Goal: Communication & Community: Participate in discussion

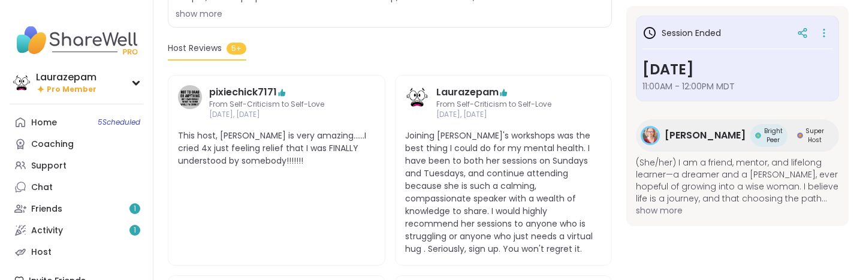
scroll to position [326, 0]
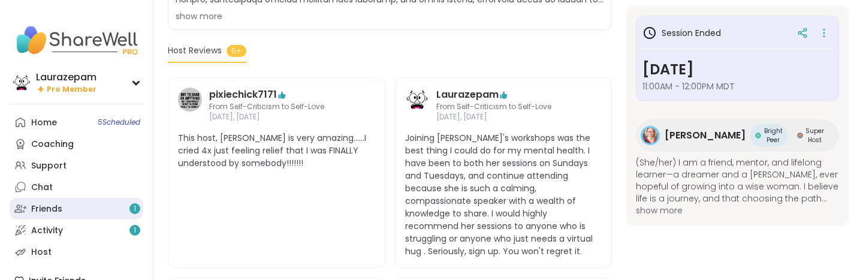
click at [65, 207] on link "Friends 1" at bounding box center [77, 209] width 134 height 22
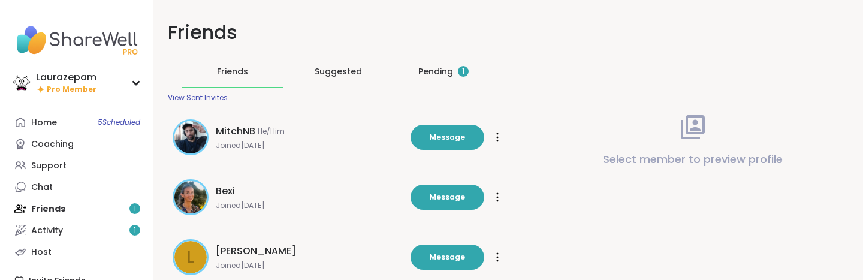
click at [430, 76] on div "Pending 1" at bounding box center [443, 71] width 50 height 12
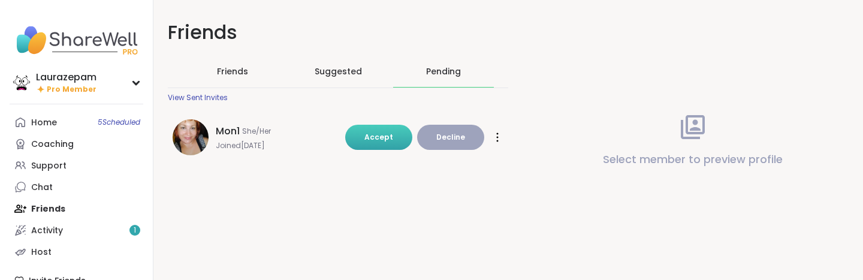
click at [370, 141] on span "Accept" at bounding box center [378, 137] width 29 height 10
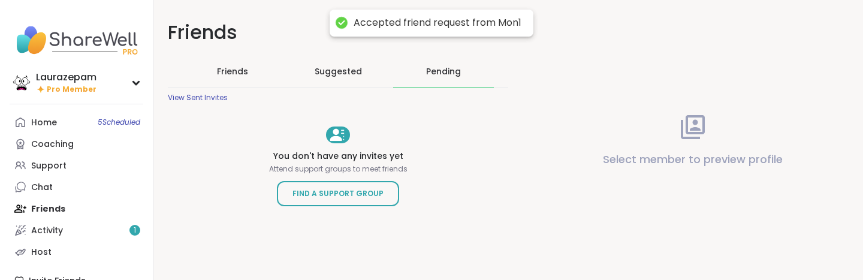
click at [348, 71] on span "Suggested" at bounding box center [338, 71] width 47 height 12
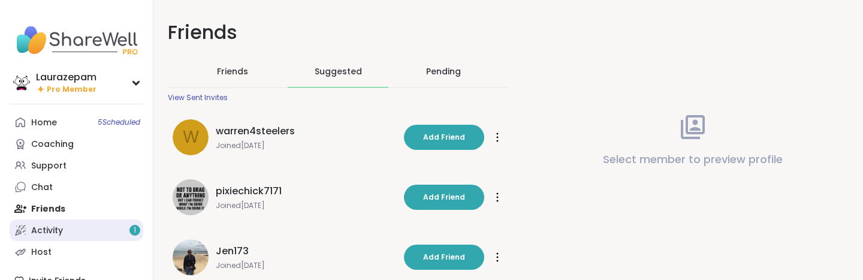
click at [55, 226] on div "Activity 1" at bounding box center [47, 231] width 32 height 12
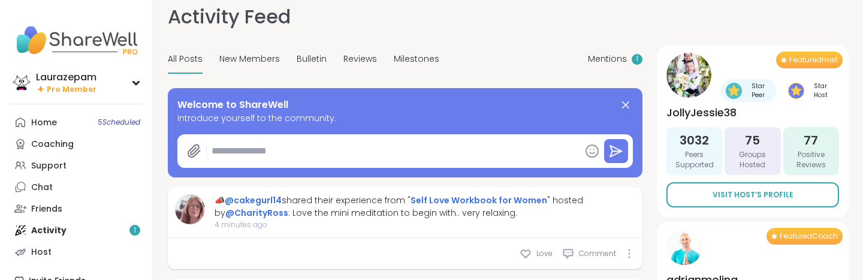
scroll to position [13, 0]
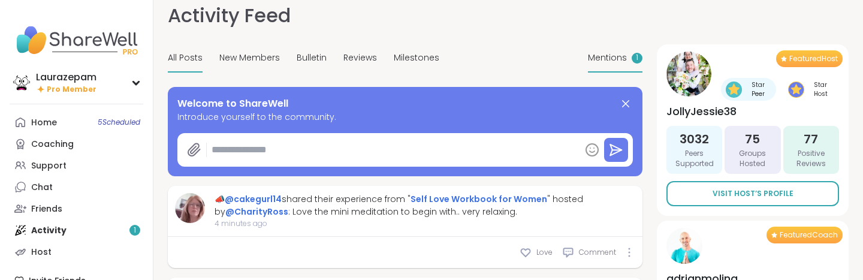
click at [623, 55] on span "Mentions" at bounding box center [607, 58] width 39 height 13
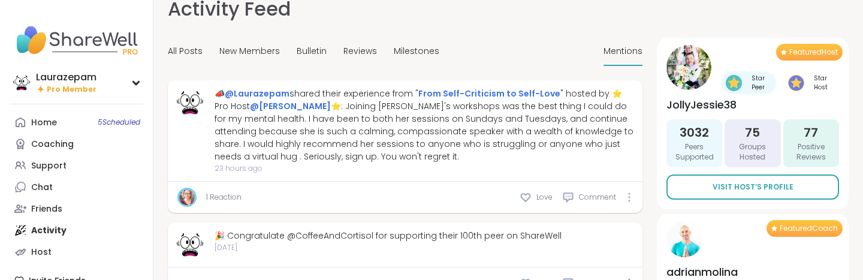
scroll to position [20, 0]
click at [219, 197] on link "1 Reaction" at bounding box center [223, 196] width 35 height 11
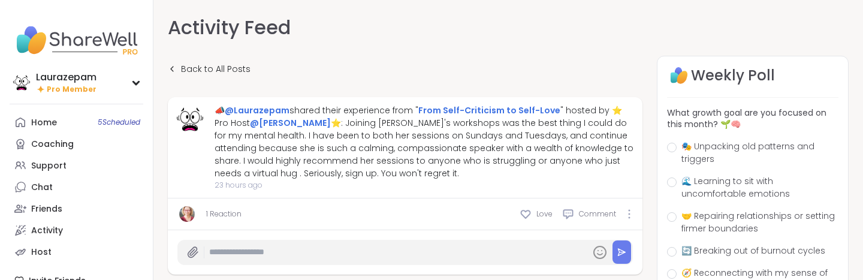
click at [219, 215] on link "1 Reaction" at bounding box center [223, 214] width 35 height 11
click at [191, 215] on img at bounding box center [187, 214] width 16 height 16
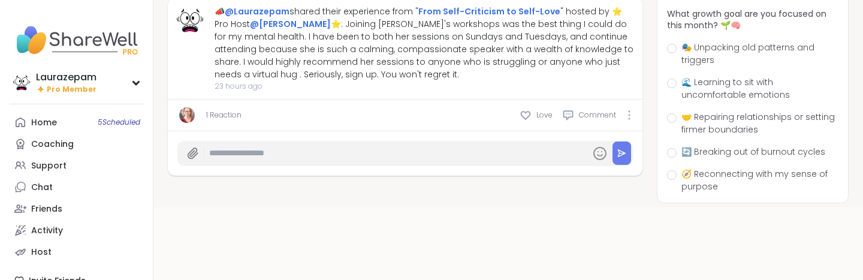
scroll to position [110, 0]
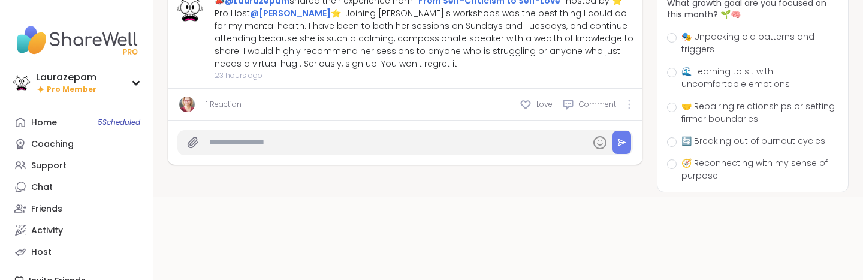
click at [630, 103] on icon at bounding box center [629, 105] width 2 height 10
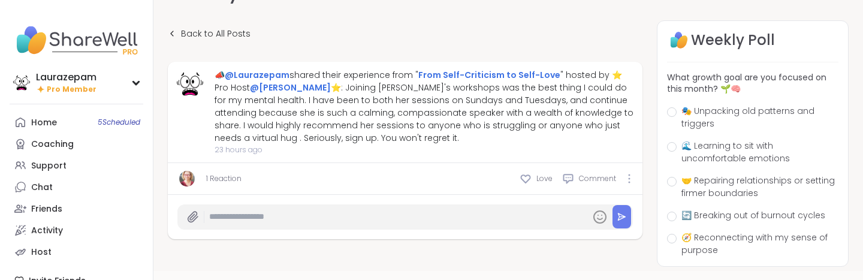
scroll to position [32, 0]
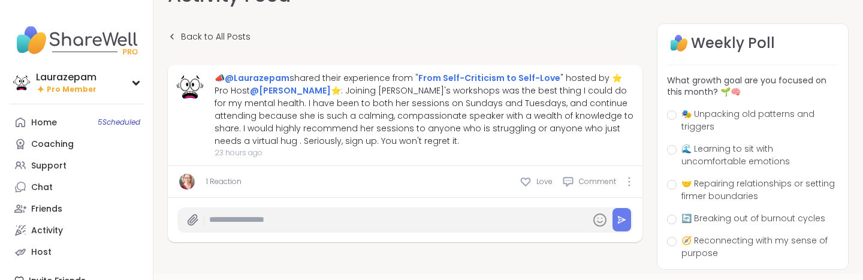
click at [216, 180] on link "1 Reaction" at bounding box center [223, 181] width 35 height 11
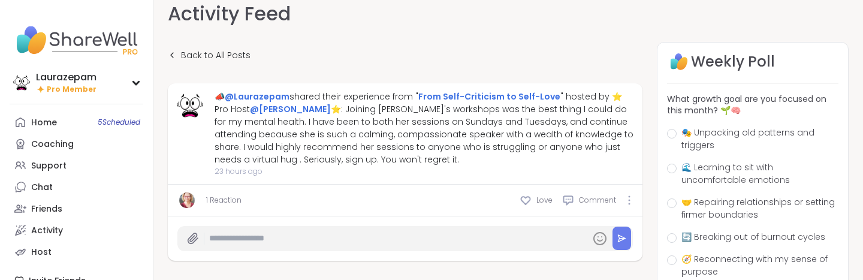
scroll to position [14, 0]
click at [183, 194] on img at bounding box center [187, 200] width 16 height 16
click at [627, 203] on div at bounding box center [629, 200] width 7 height 10
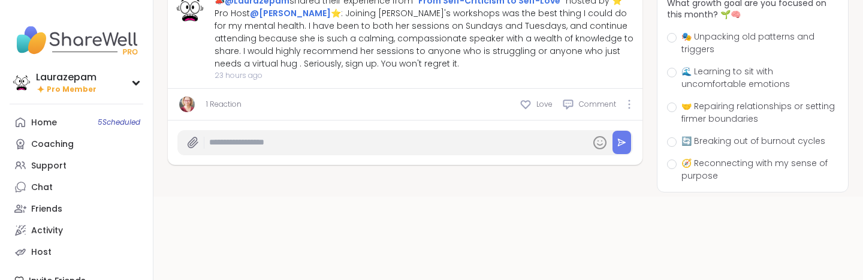
scroll to position [0, 0]
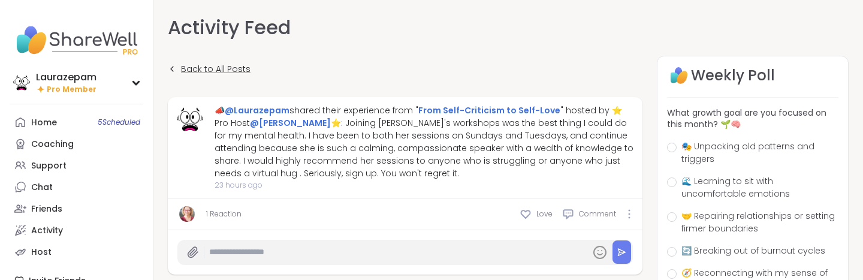
drag, startPoint x: 191, startPoint y: 73, endPoint x: 191, endPoint y: 66, distance: 6.6
click at [191, 72] on span "Back to All Posts" at bounding box center [216, 69] width 70 height 13
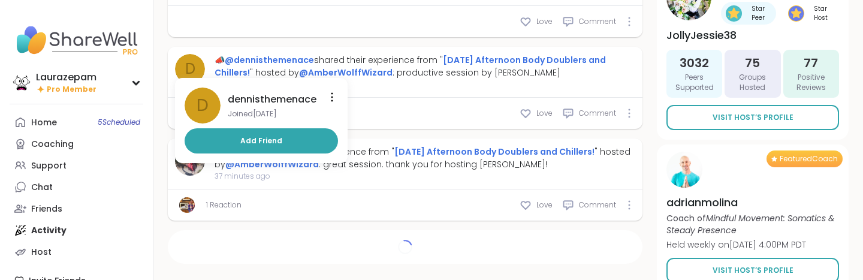
scroll to position [1025, 0]
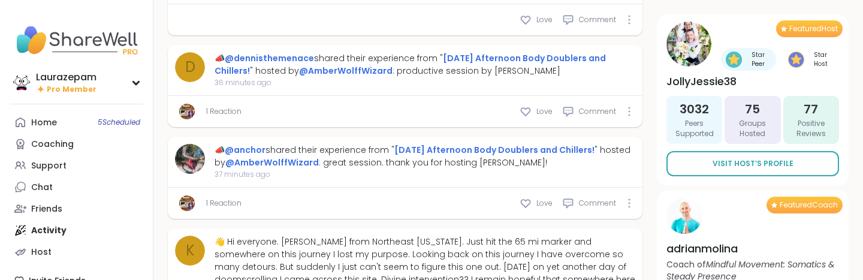
click at [227, 198] on link "1 Reaction" at bounding box center [223, 203] width 35 height 11
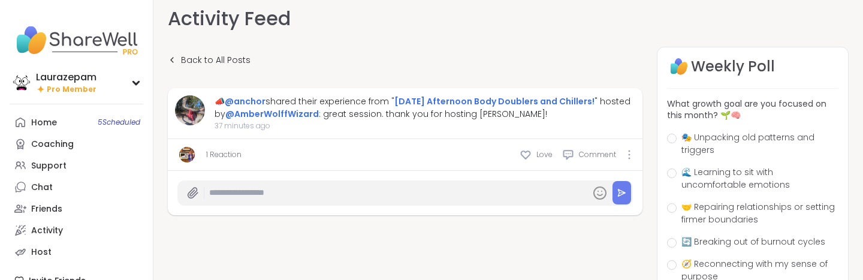
scroll to position [10, 0]
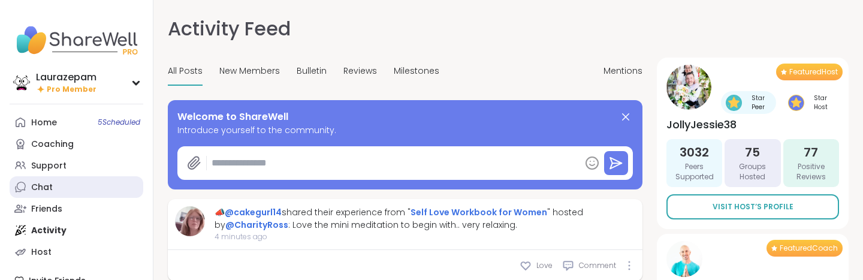
click at [62, 189] on link "Chat" at bounding box center [77, 187] width 134 height 22
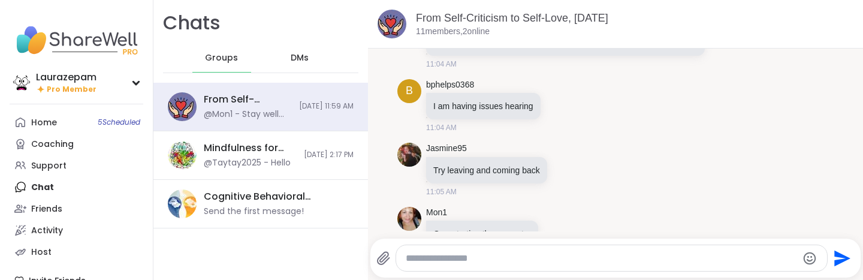
scroll to position [5270, 0]
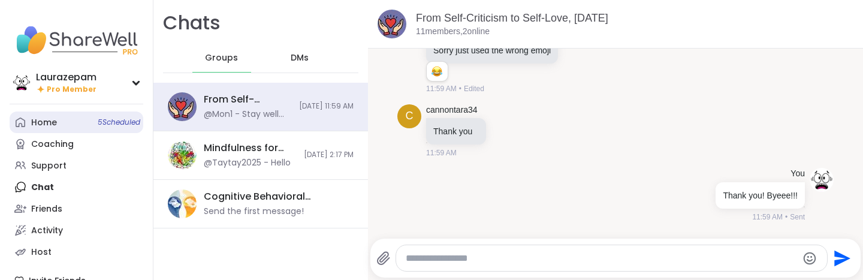
click at [60, 126] on link "Home 5 Scheduled" at bounding box center [77, 123] width 134 height 22
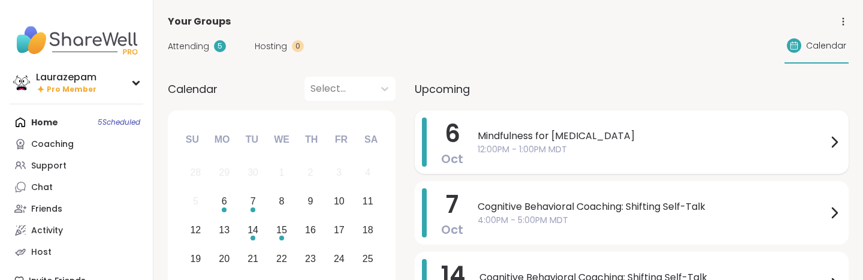
click at [556, 135] on span "Mindfulness for [MEDICAL_DATA]" at bounding box center [653, 136] width 350 height 14
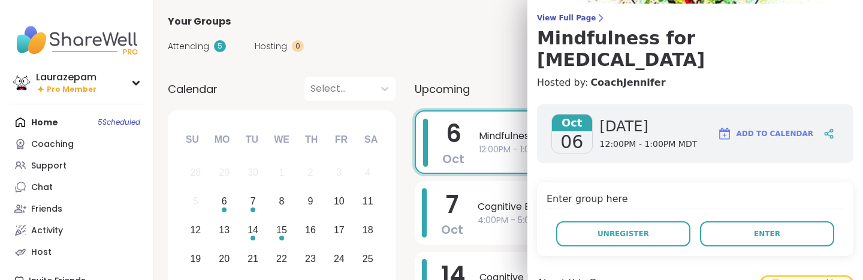
scroll to position [92, 0]
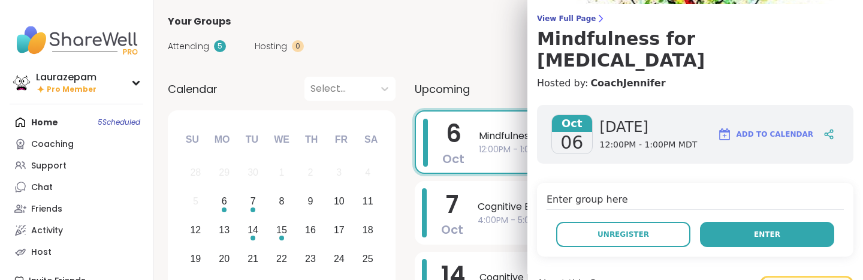
click at [761, 229] on span "Enter" at bounding box center [767, 234] width 26 height 11
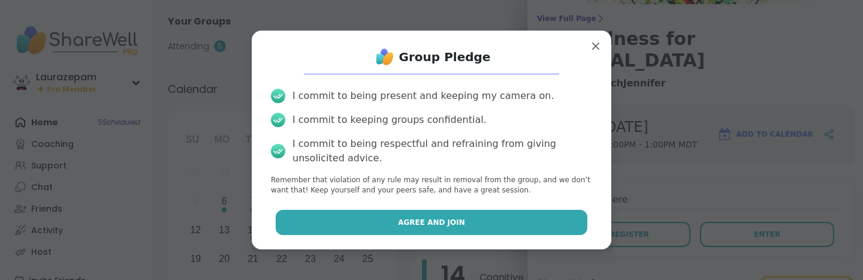
click at [529, 223] on button "Agree and Join" at bounding box center [432, 222] width 312 height 25
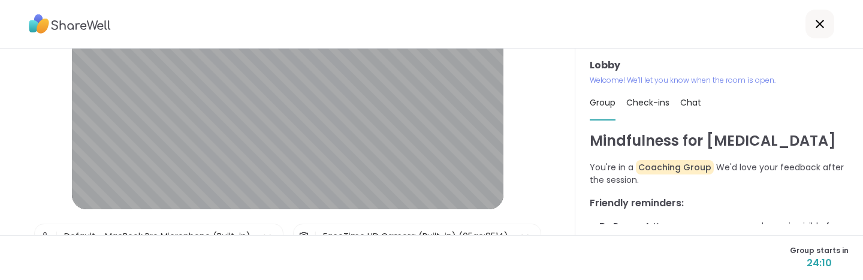
scroll to position [119, 0]
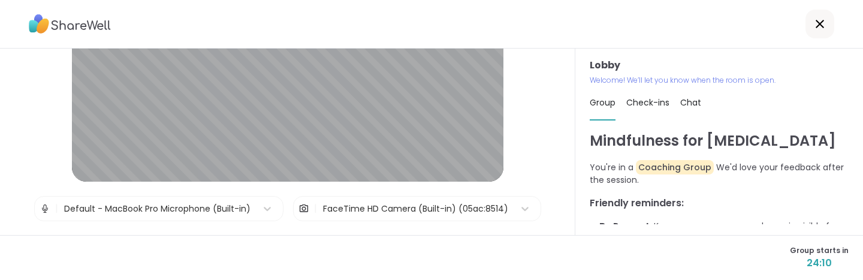
click at [468, 207] on div "FaceTime HD Camera (Built-in) (05ac:8514)" at bounding box center [415, 209] width 185 height 13
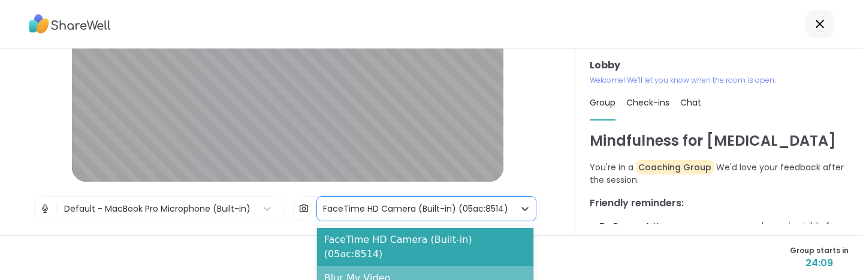
click at [449, 266] on div "Blur My Video" at bounding box center [425, 278] width 216 height 24
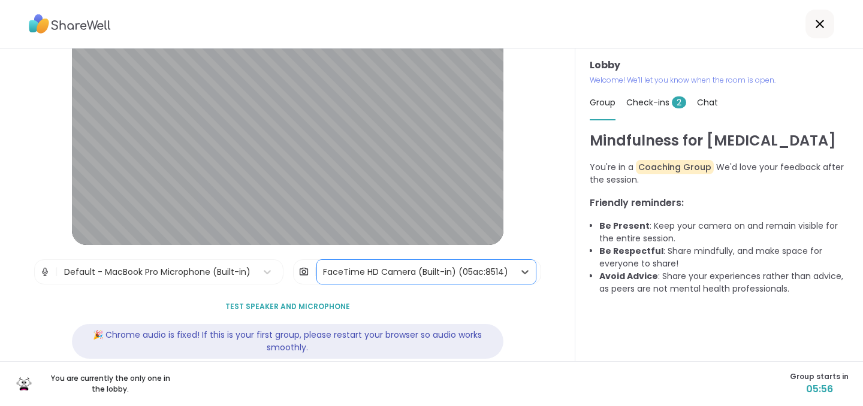
scroll to position [77, 0]
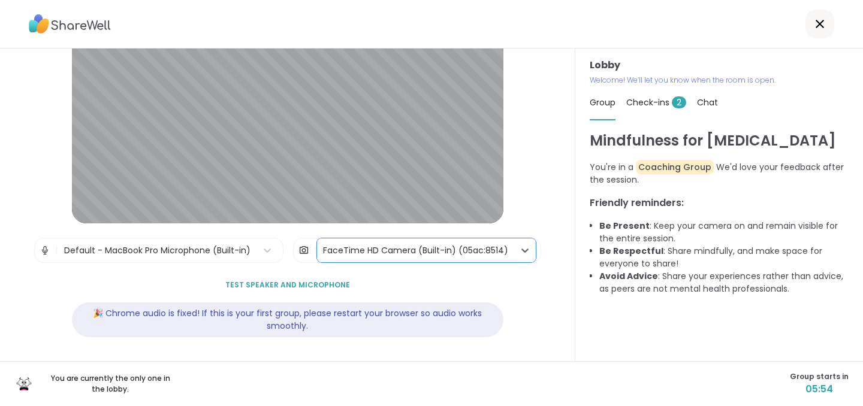
click at [647, 110] on div "Check-ins 2" at bounding box center [656, 103] width 60 height 34
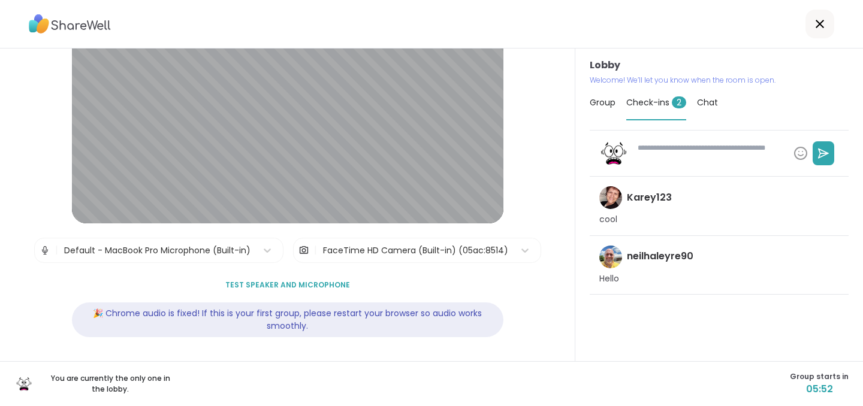
type textarea "*"
click at [598, 101] on span "Group" at bounding box center [603, 103] width 26 height 12
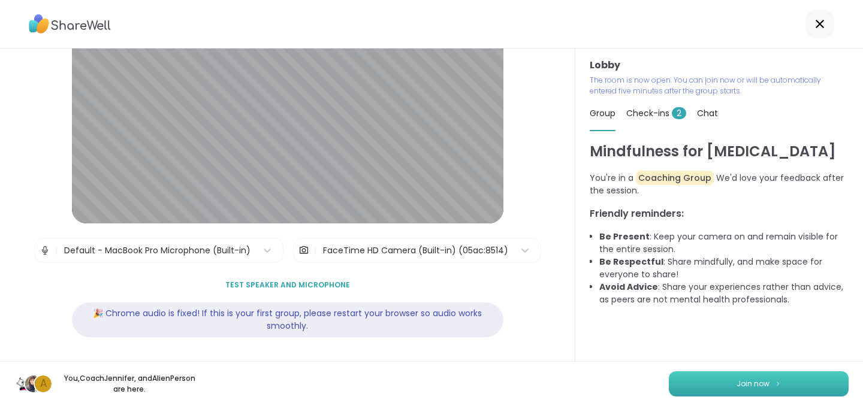
click at [732, 279] on button "Join now" at bounding box center [759, 384] width 180 height 25
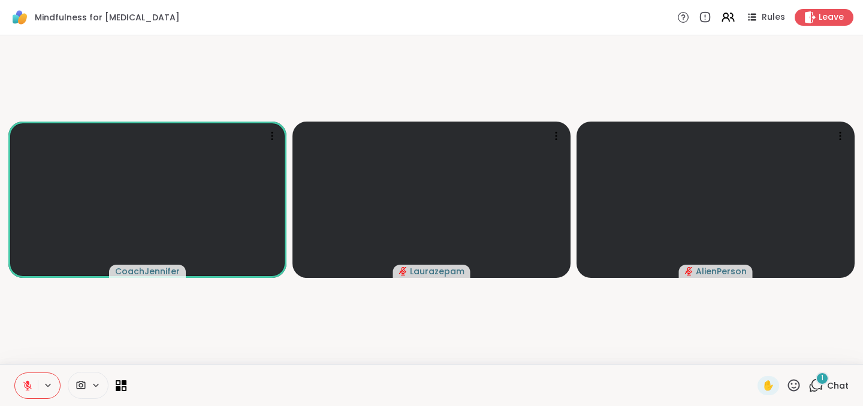
click at [839, 279] on span "Chat" at bounding box center [838, 386] width 22 height 12
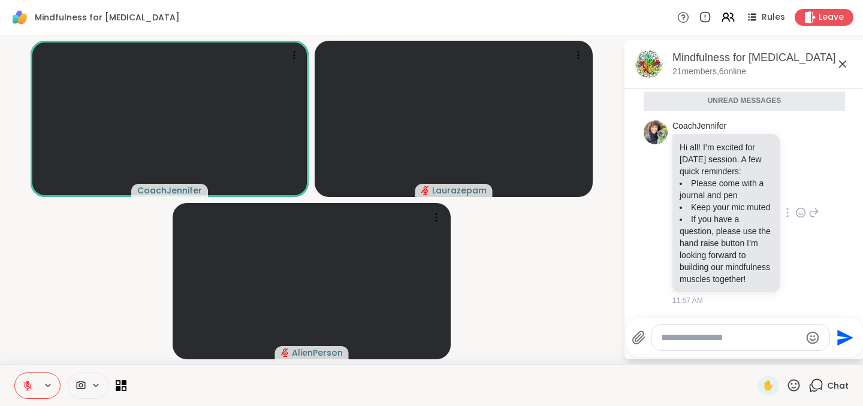
scroll to position [188, 0]
click at [677, 279] on div at bounding box center [741, 338] width 178 height 26
click at [678, 279] on textarea "Type your message" at bounding box center [731, 338] width 140 height 12
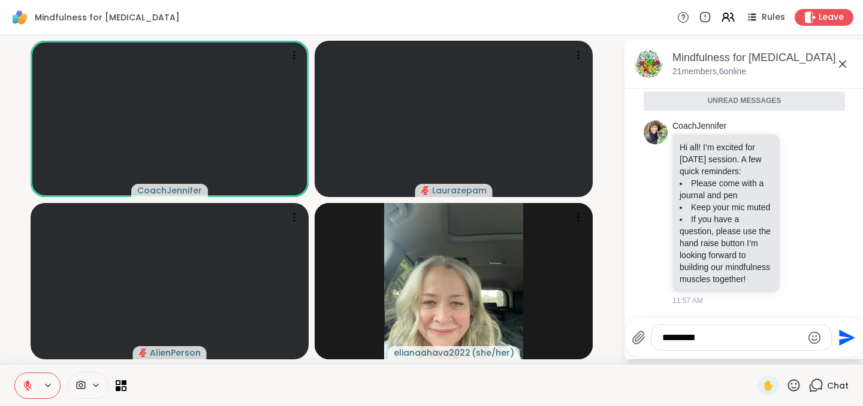
type textarea "**********"
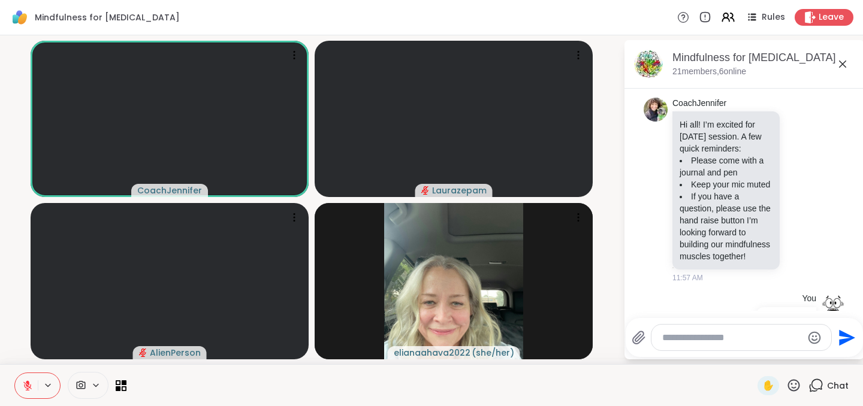
scroll to position [225, 0]
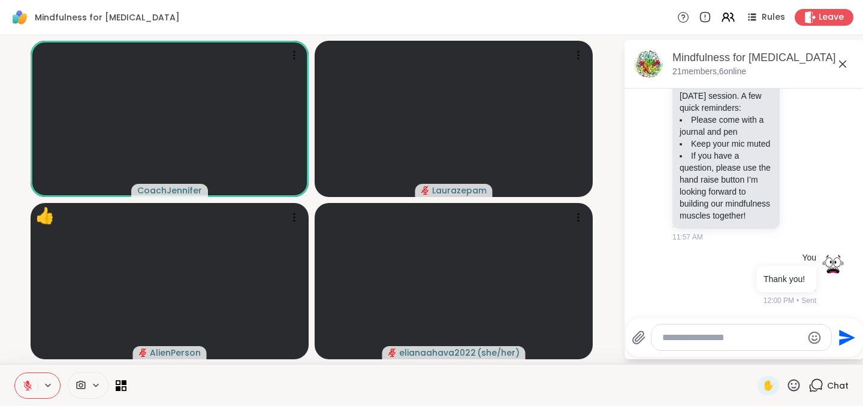
click at [35, 279] on button at bounding box center [26, 385] width 23 height 25
click at [665, 279] on textarea "Type your message" at bounding box center [732, 338] width 140 height 12
click at [694, 279] on textarea "Type your message" at bounding box center [732, 338] width 140 height 12
type textarea "**********"
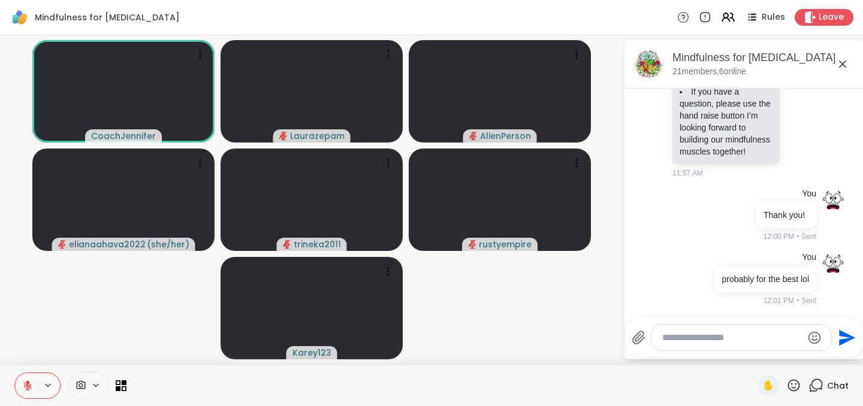
click at [710, 279] on textarea "Type your message" at bounding box center [732, 338] width 140 height 12
click at [695, 279] on textarea "Type your message" at bounding box center [732, 338] width 140 height 12
click at [698, 279] on textarea "Type your message" at bounding box center [732, 338] width 140 height 12
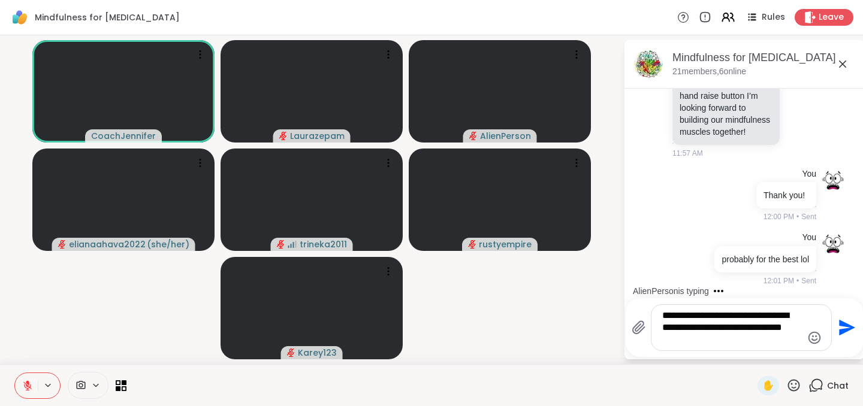
scroll to position [372, 0]
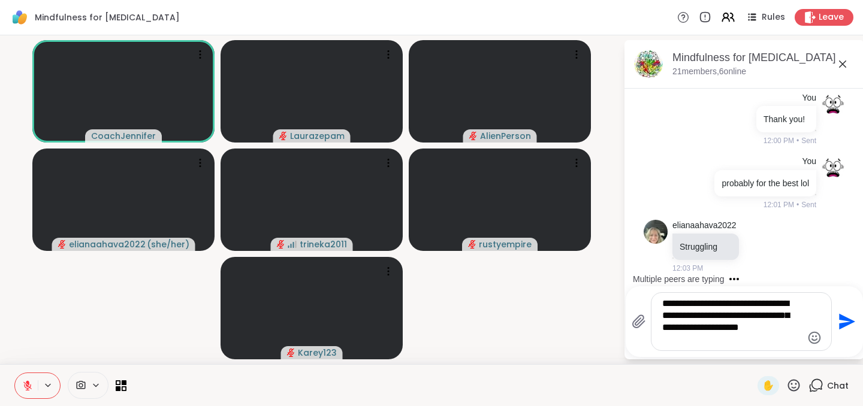
type textarea "**********"
click at [704, 279] on textarea "**********" at bounding box center [732, 322] width 140 height 48
click at [724, 279] on textarea "**********" at bounding box center [732, 322] width 140 height 48
click at [757, 279] on textarea "**********" at bounding box center [732, 322] width 140 height 48
click at [749, 279] on textarea "**********" at bounding box center [732, 322] width 140 height 48
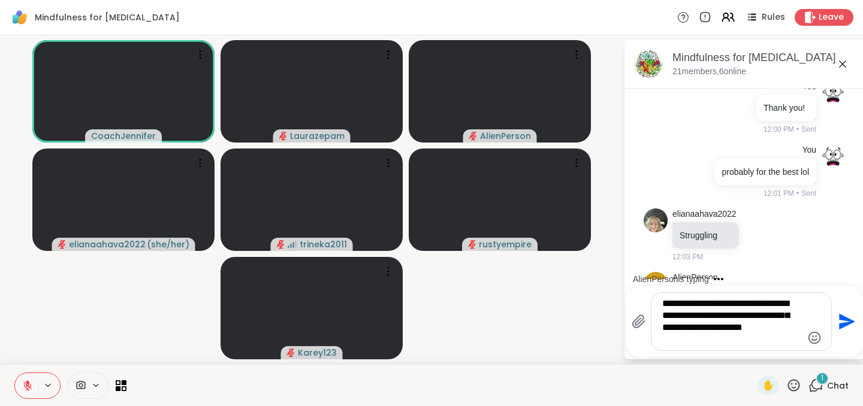
scroll to position [484, 0]
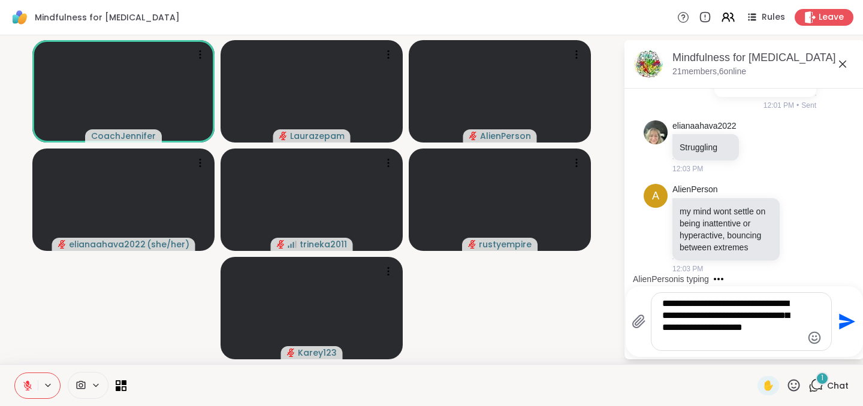
click at [730, 279] on textarea "**********" at bounding box center [732, 322] width 140 height 48
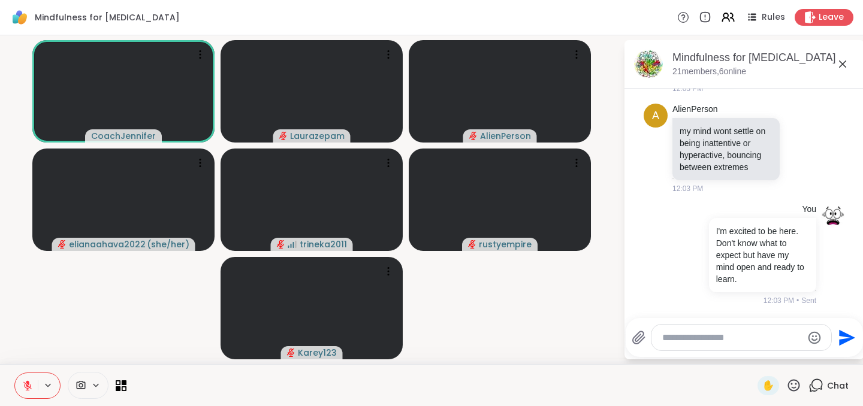
scroll to position [640, 0]
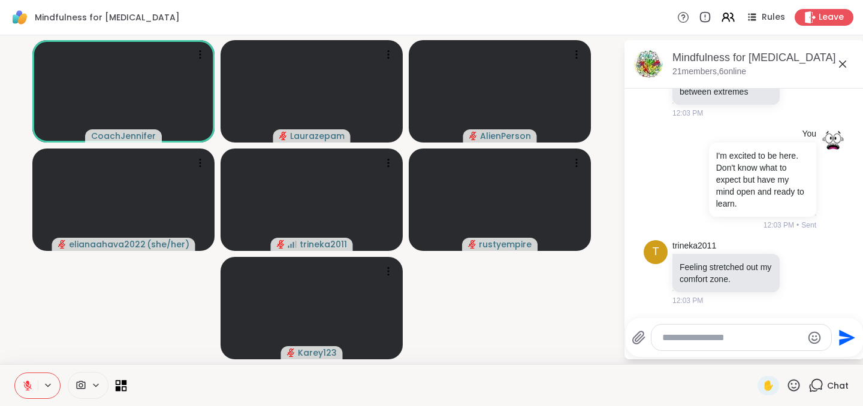
click at [124, 279] on icon at bounding box center [124, 382] width 5 height 5
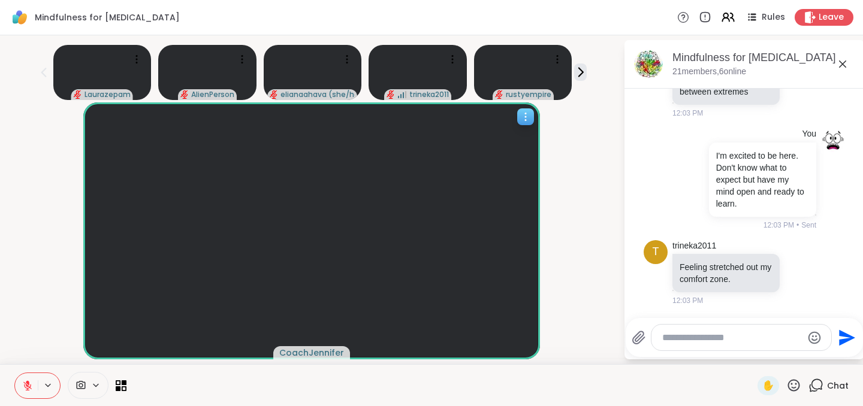
click at [526, 119] on icon at bounding box center [526, 117] width 12 height 12
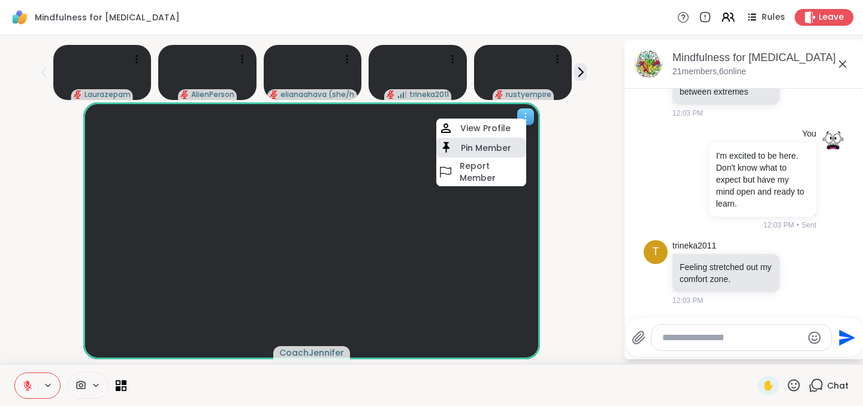
click at [522, 143] on div "Pin Member" at bounding box center [481, 148] width 90 height 20
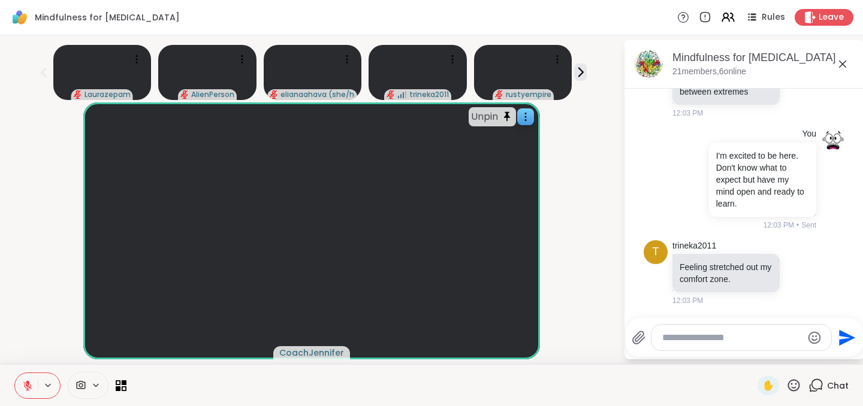
click at [686, 279] on div at bounding box center [742, 338] width 180 height 26
click at [685, 275] on p "Feeling stretched out my comfort zone." at bounding box center [726, 273] width 93 height 24
click at [703, 279] on div at bounding box center [741, 337] width 181 height 27
click at [695, 279] on textarea "Type your message" at bounding box center [732, 338] width 140 height 12
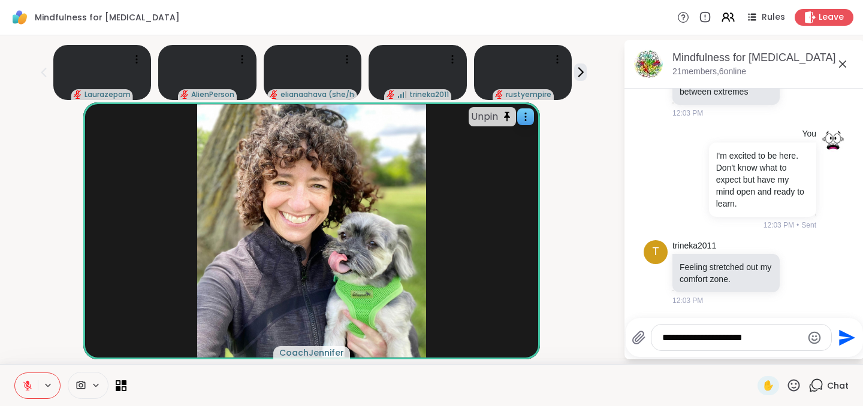
type textarea "**********"
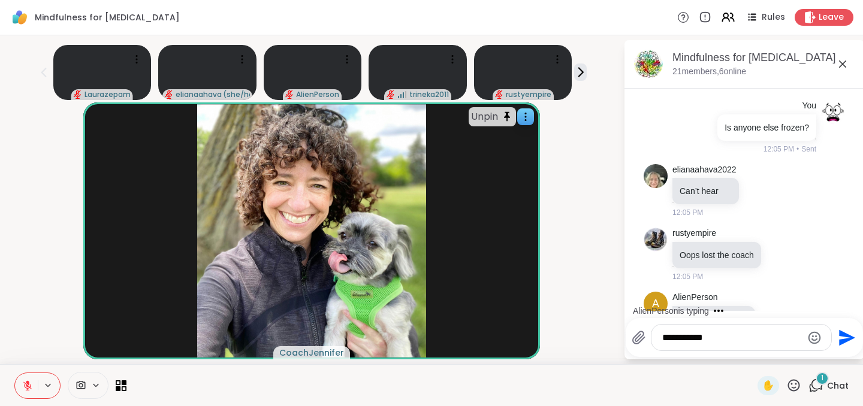
scroll to position [896, 0]
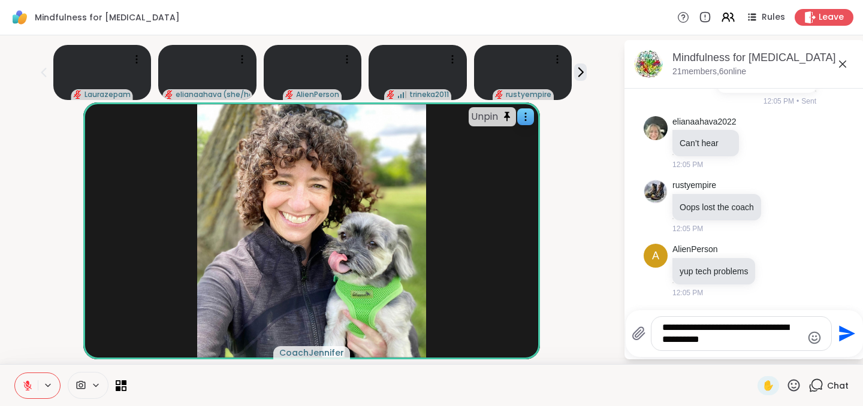
type textarea "**********"
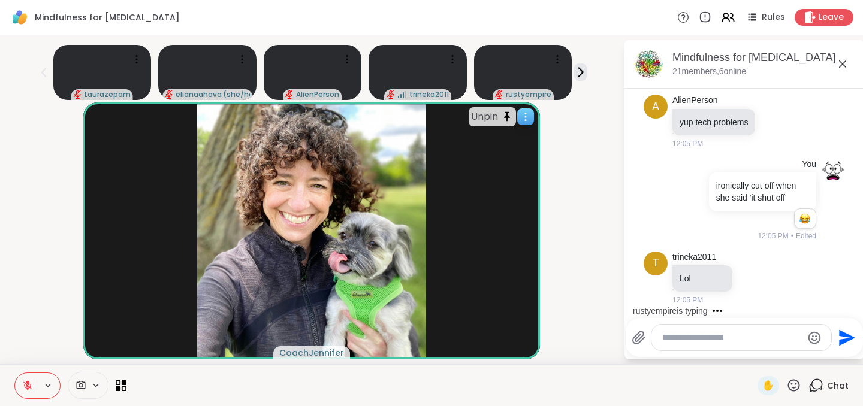
scroll to position [1129, 0]
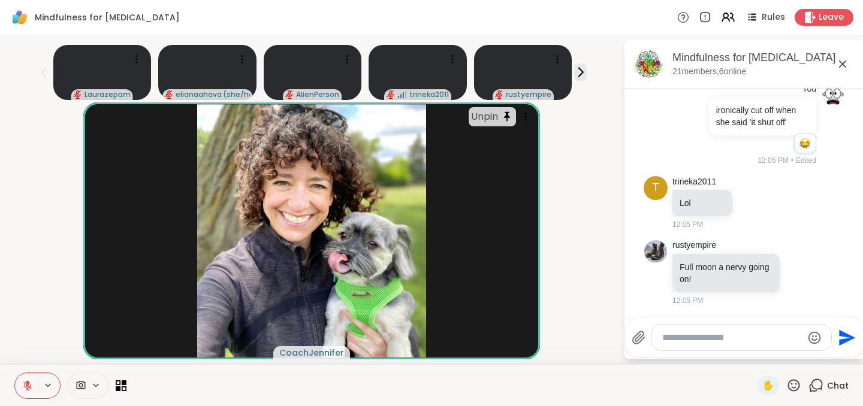
click at [687, 279] on div at bounding box center [742, 338] width 180 height 26
click at [683, 279] on textarea "Type your message" at bounding box center [732, 338] width 140 height 12
click at [800, 275] on icon at bounding box center [801, 273] width 11 height 12
click at [679, 251] on div "Select Reaction: Thumbs up" at bounding box center [679, 253] width 11 height 11
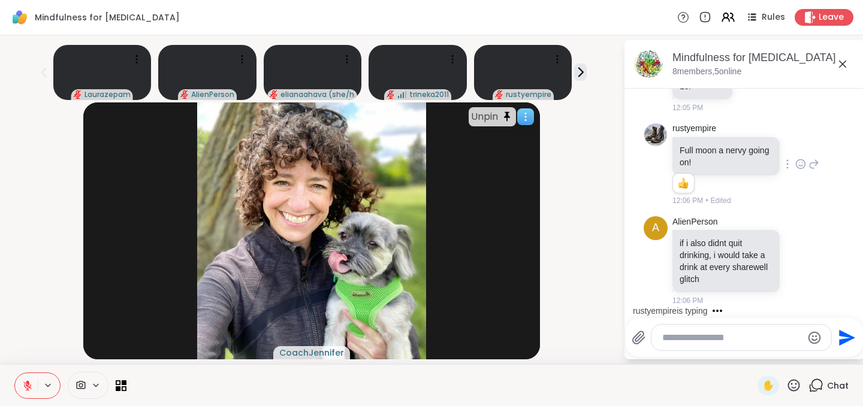
scroll to position [1310, 0]
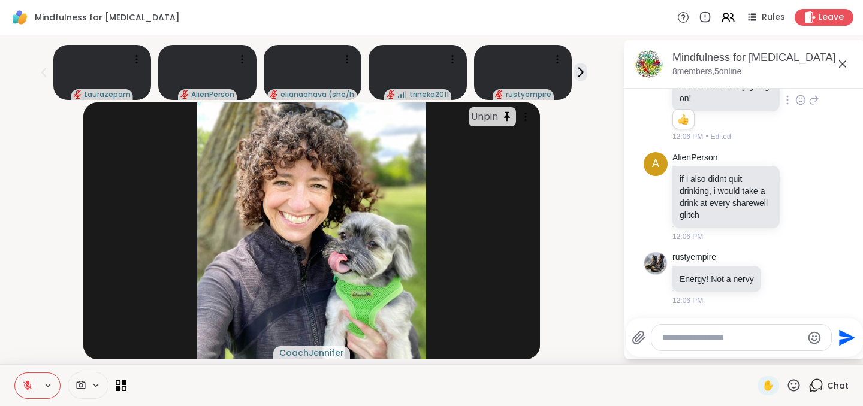
click at [688, 279] on textarea "Type your message" at bounding box center [732, 338] width 140 height 12
type textarea "**********"
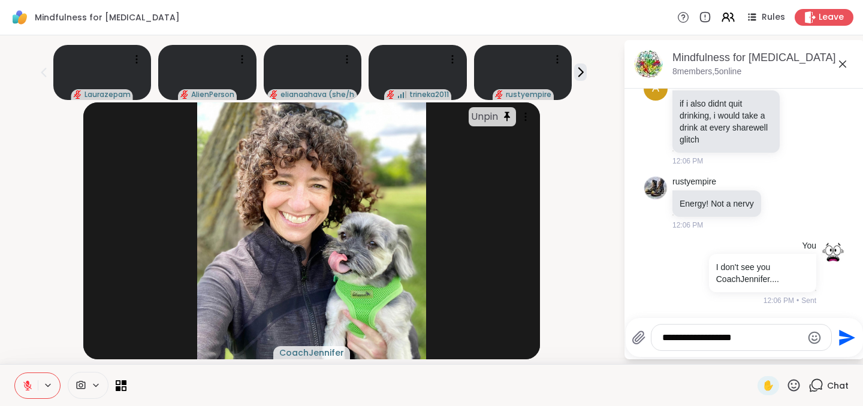
type textarea "**********"
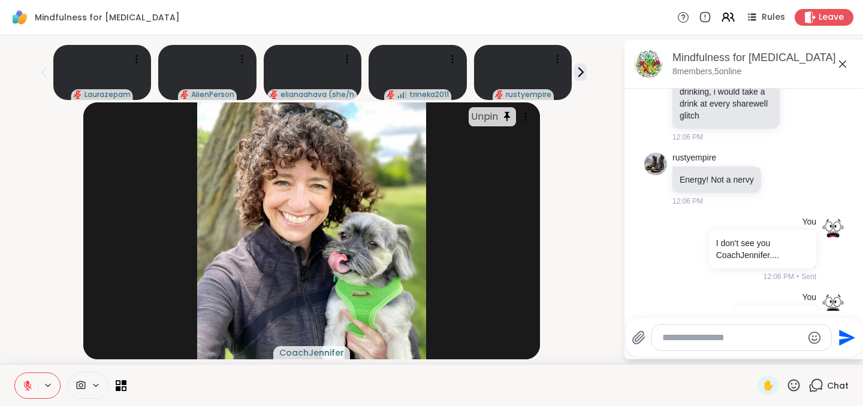
scroll to position [1450, 0]
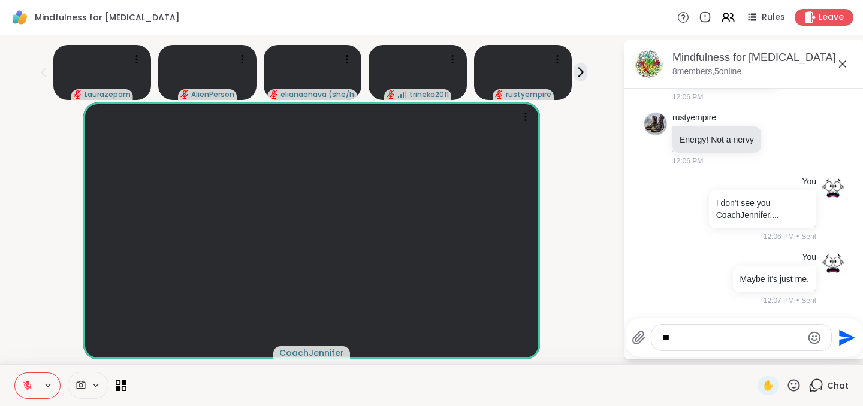
type textarea "*"
type textarea "**"
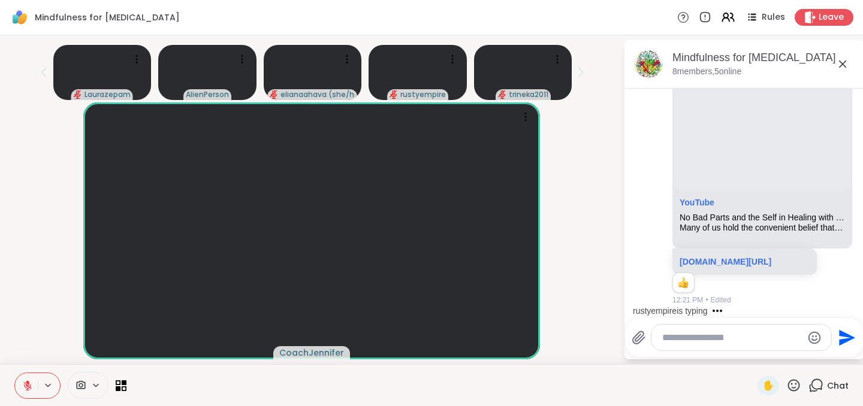
scroll to position [2053, 0]
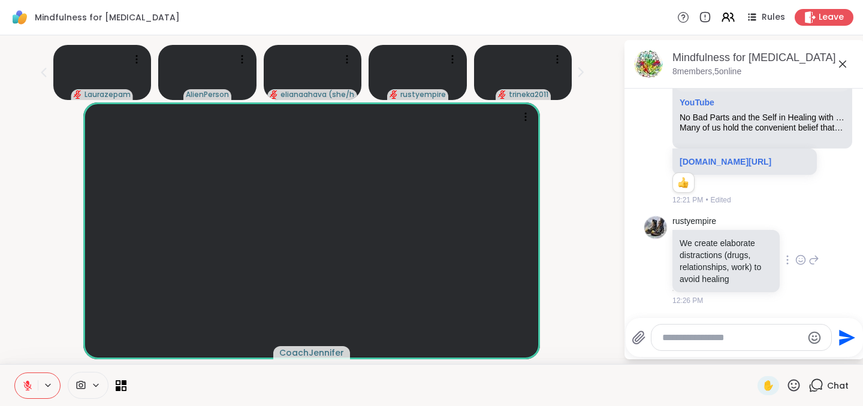
click at [801, 263] on icon at bounding box center [801, 260] width 11 height 12
click at [673, 243] on button "Select Reaction: Thumbs up" at bounding box center [679, 241] width 24 height 24
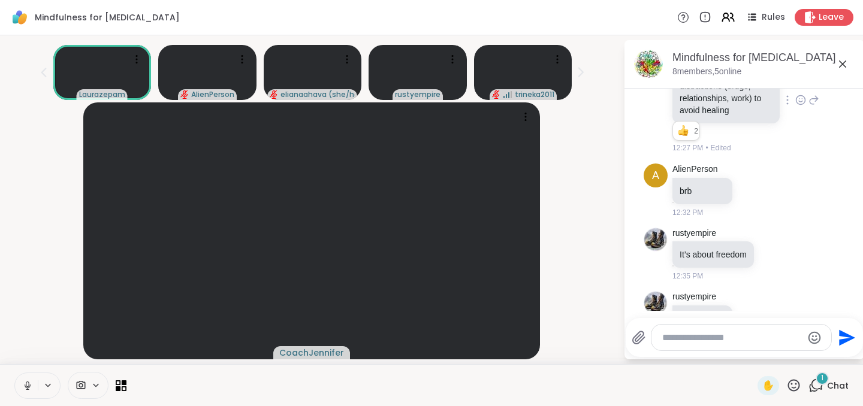
scroll to position [2262, 0]
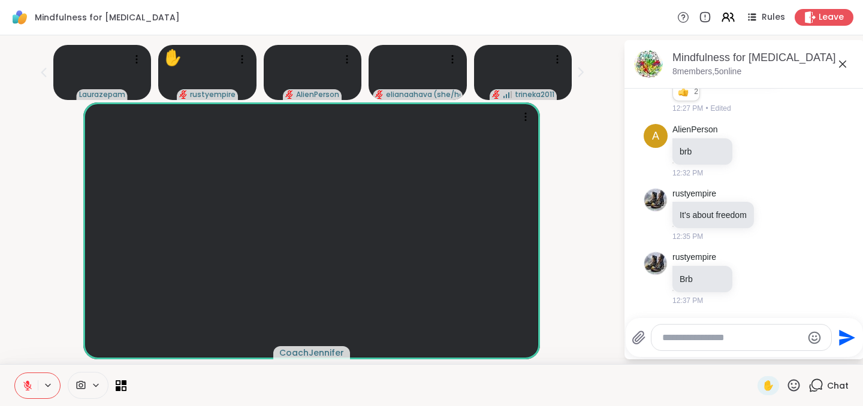
click at [703, 279] on div at bounding box center [742, 338] width 180 height 26
click at [703, 279] on textarea "Type your message" at bounding box center [732, 338] width 140 height 12
type textarea "**********"
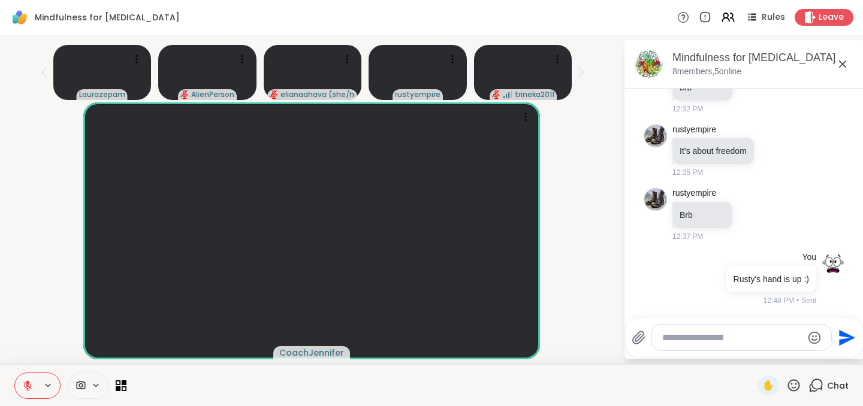
click at [799, 279] on icon at bounding box center [794, 385] width 12 height 12
click at [770, 279] on div "❤️" at bounding box center [759, 354] width 22 height 19
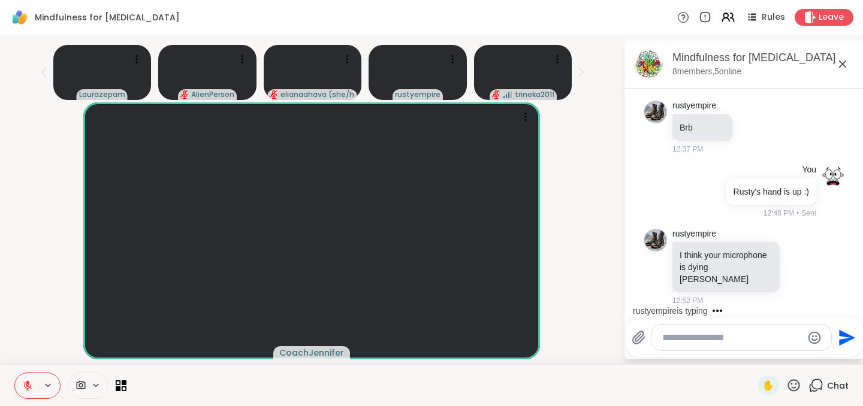
scroll to position [2466, 0]
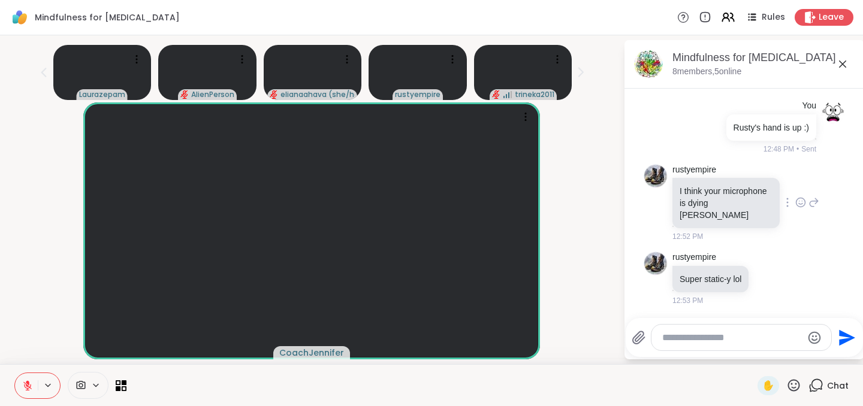
click at [790, 218] on div "rustyempire I think your microphone is dying [PERSON_NAME] 12:52 PM" at bounding box center [746, 203] width 147 height 79
click at [796, 209] on icon at bounding box center [801, 203] width 11 height 12
click at [686, 191] on button "Select Reaction: Thumbs up" at bounding box center [679, 183] width 24 height 24
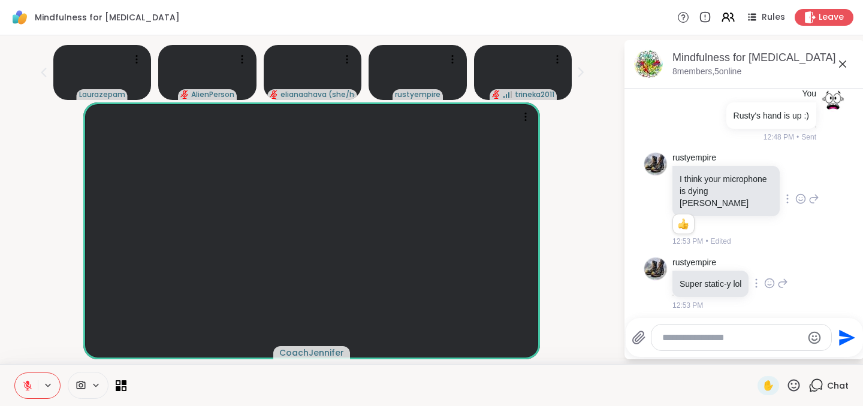
click at [771, 279] on icon at bounding box center [770, 283] width 9 height 9
click at [752, 276] on button "Select Reaction: Thumbs up" at bounding box center [743, 264] width 24 height 24
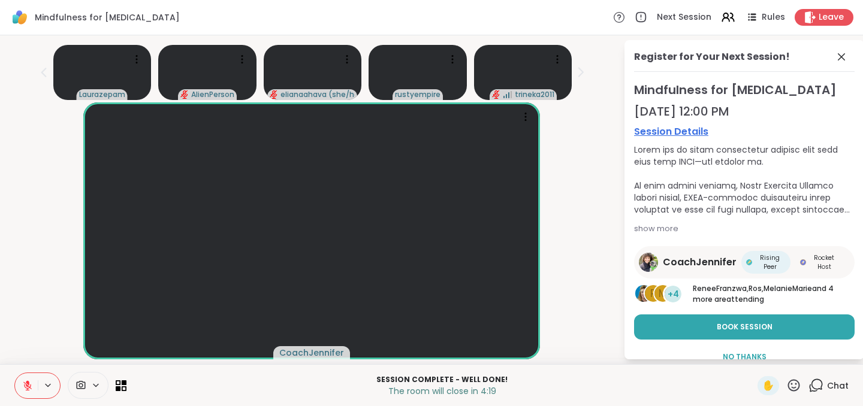
click at [819, 279] on icon at bounding box center [816, 385] width 15 height 15
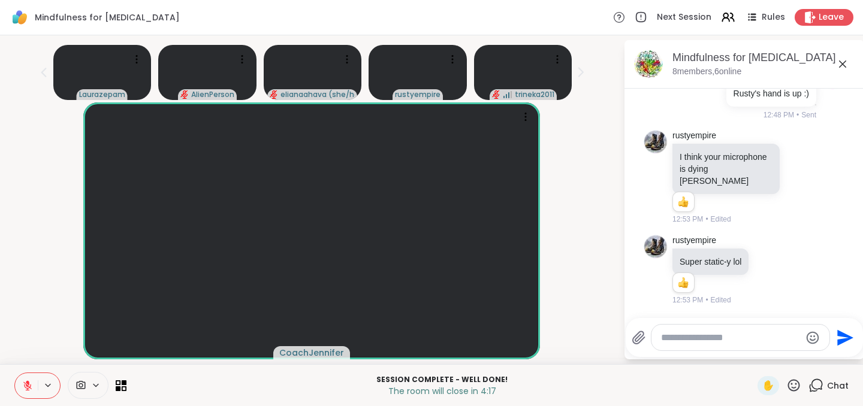
click at [782, 279] on div "Session Complete - well done! The room will close in 4:17 ✋ Chat" at bounding box center [431, 385] width 863 height 42
click at [792, 279] on icon at bounding box center [794, 385] width 15 height 15
click at [788, 279] on span "👍" at bounding box center [785, 354] width 12 height 14
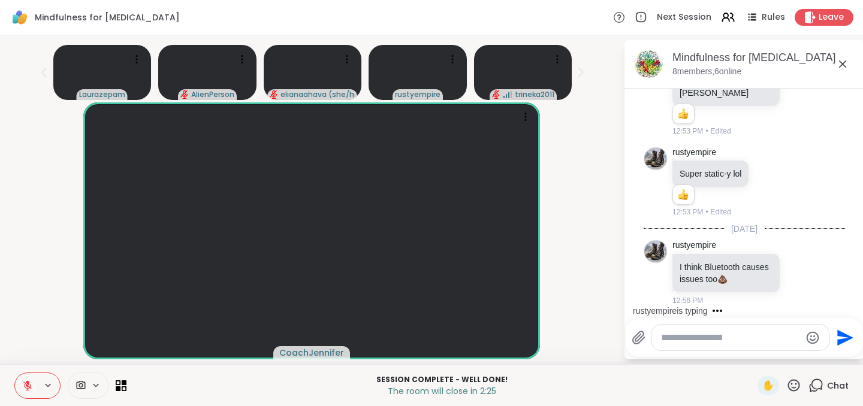
click at [679, 279] on textarea "Type your message" at bounding box center [731, 338] width 140 height 12
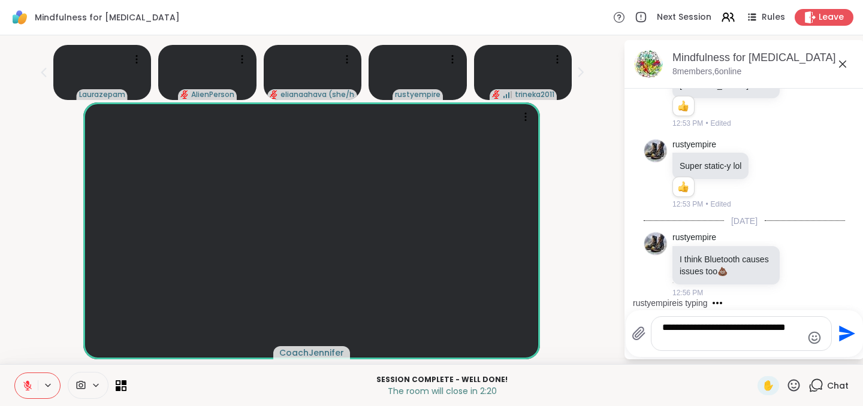
type textarea "**********"
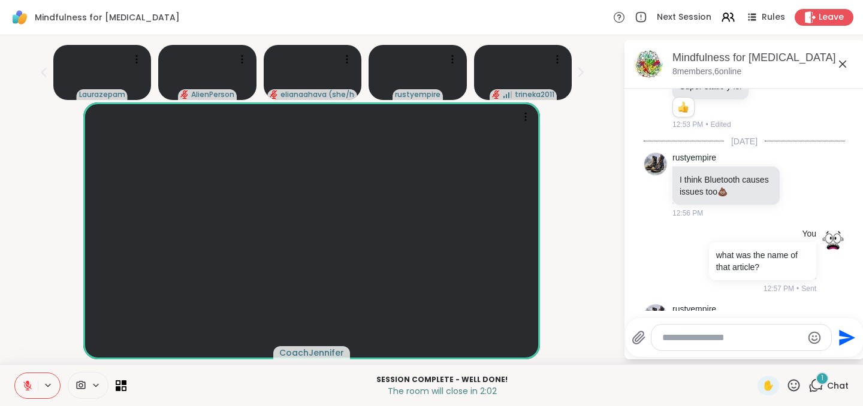
scroll to position [2788, 0]
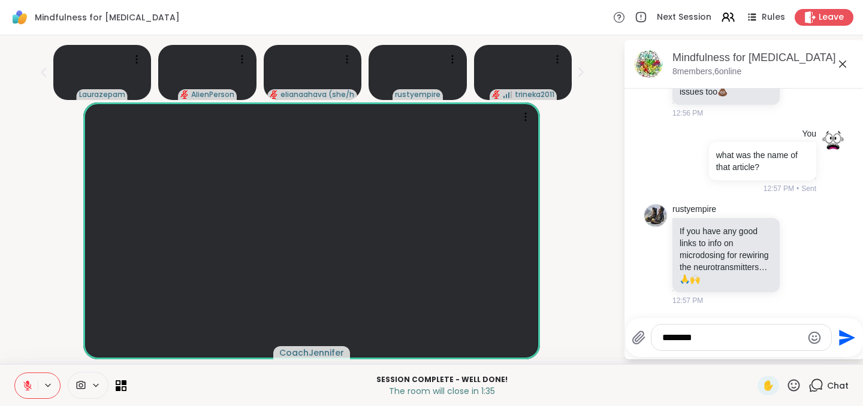
type textarea "*********"
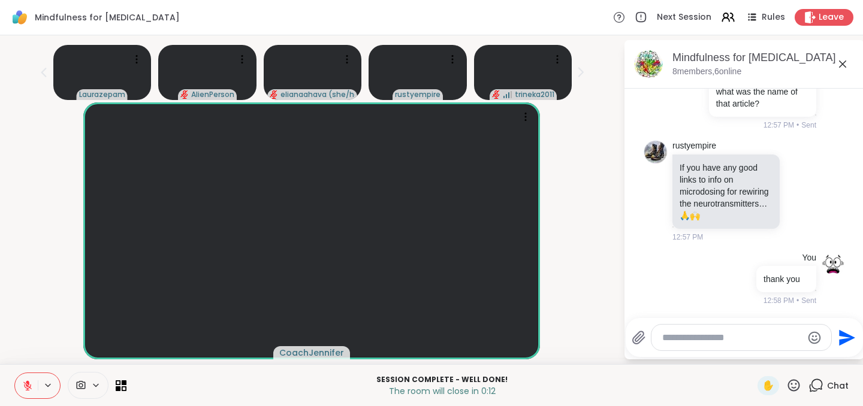
scroll to position [2915, 0]
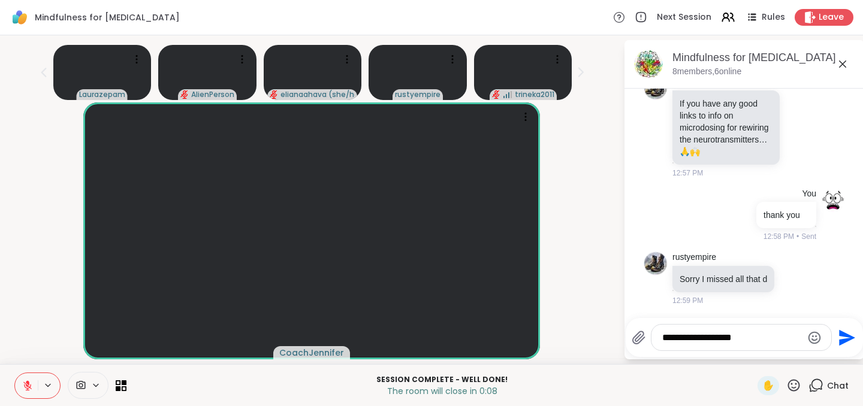
type textarea "**********"
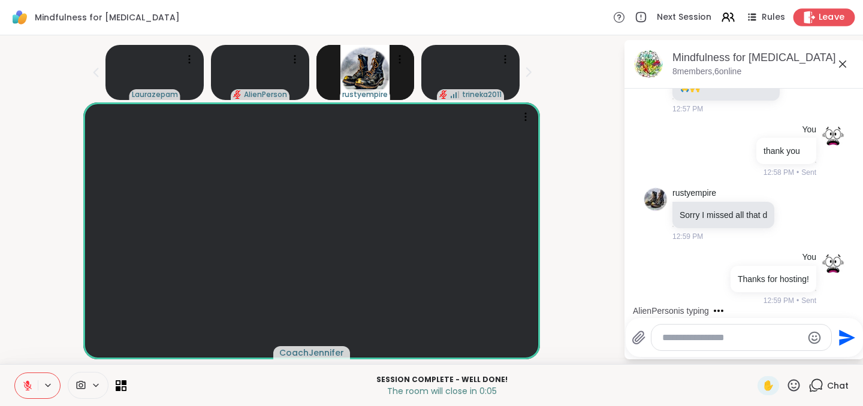
click at [825, 17] on span "Leave" at bounding box center [832, 17] width 26 height 13
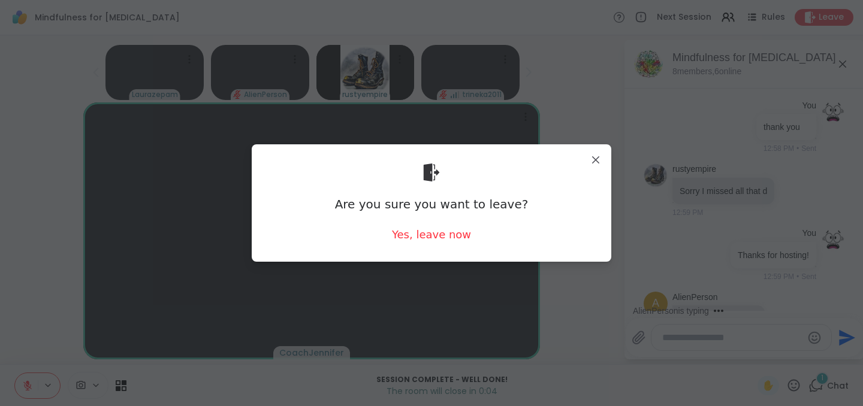
scroll to position [3043, 0]
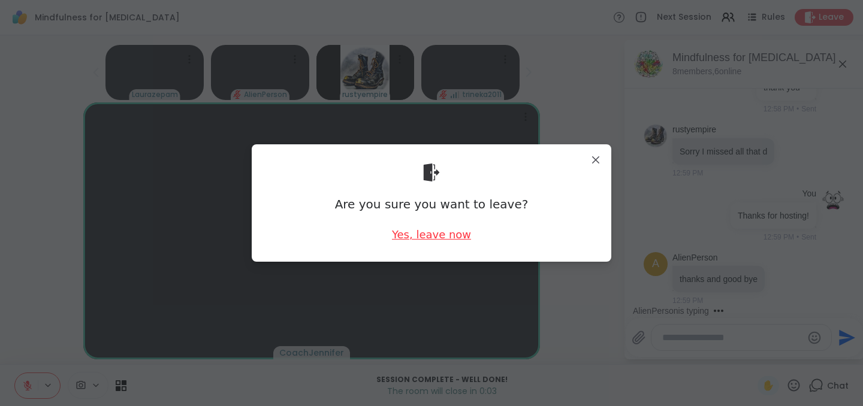
click at [430, 236] on div "Yes, leave now" at bounding box center [431, 234] width 79 height 15
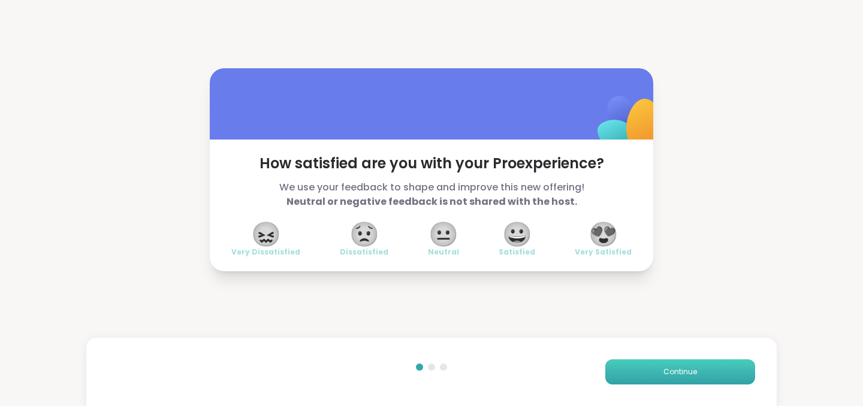
click at [653, 279] on button "Continue" at bounding box center [680, 372] width 150 height 25
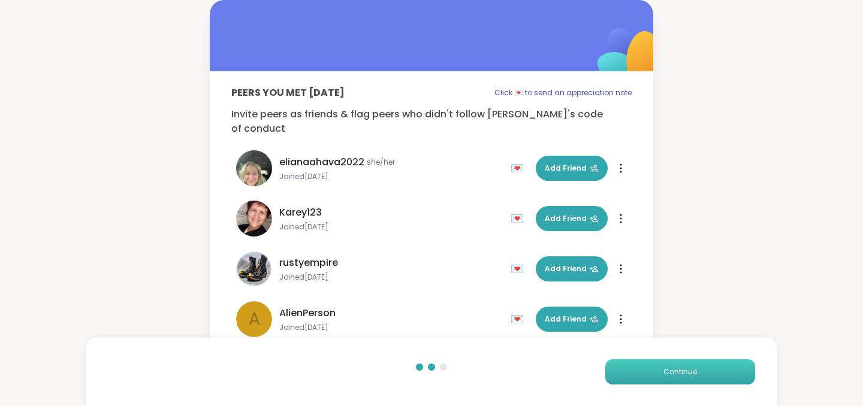
click at [653, 279] on button "Continue" at bounding box center [680, 372] width 150 height 25
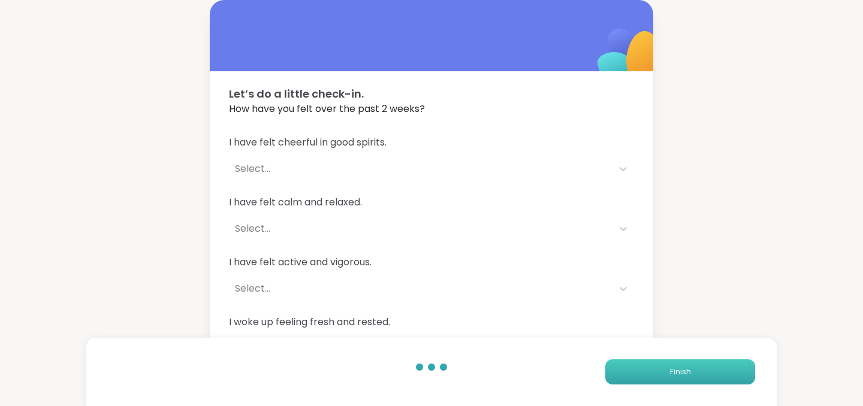
click at [653, 279] on button "Finish" at bounding box center [680, 372] width 150 height 25
